Goal: Task Accomplishment & Management: Manage account settings

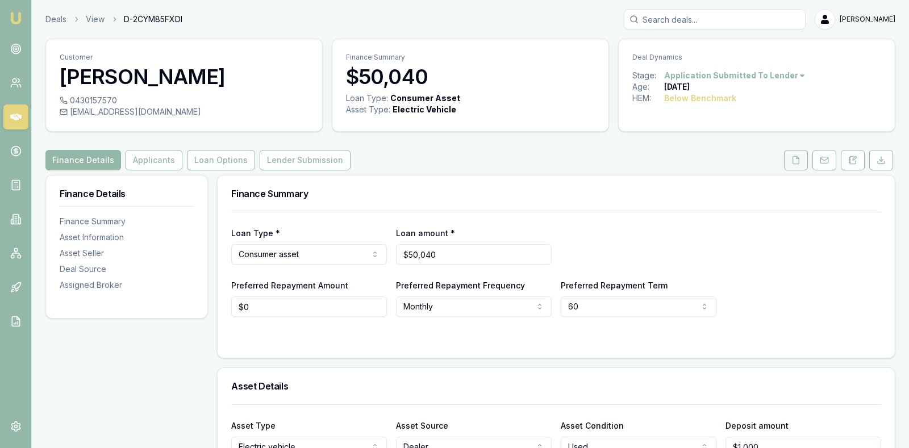
click at [797, 165] on button at bounding box center [796, 160] width 24 height 20
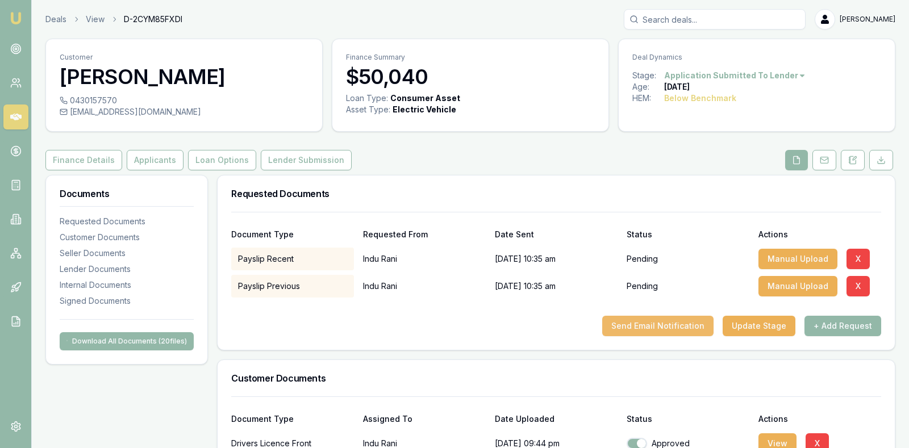
click at [679, 321] on button "Send Email Notification" at bounding box center [657, 326] width 111 height 20
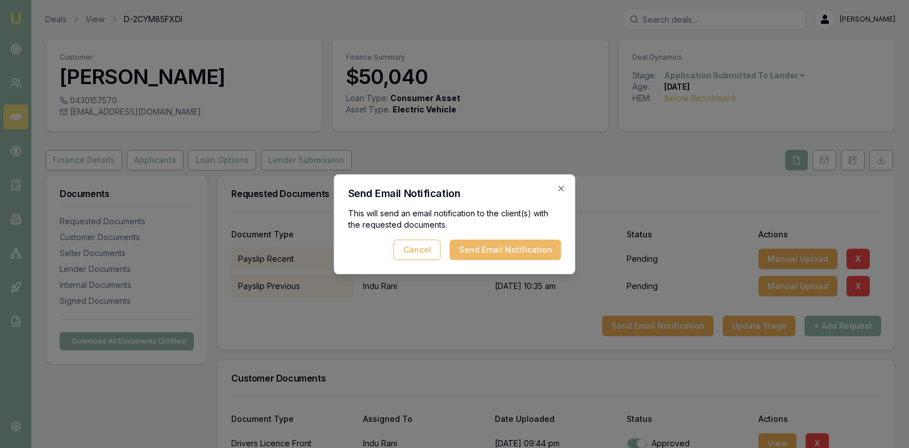
click at [524, 247] on button "Send Email Notification" at bounding box center [505, 250] width 111 height 20
